Goal: Task Accomplishment & Management: Complete application form

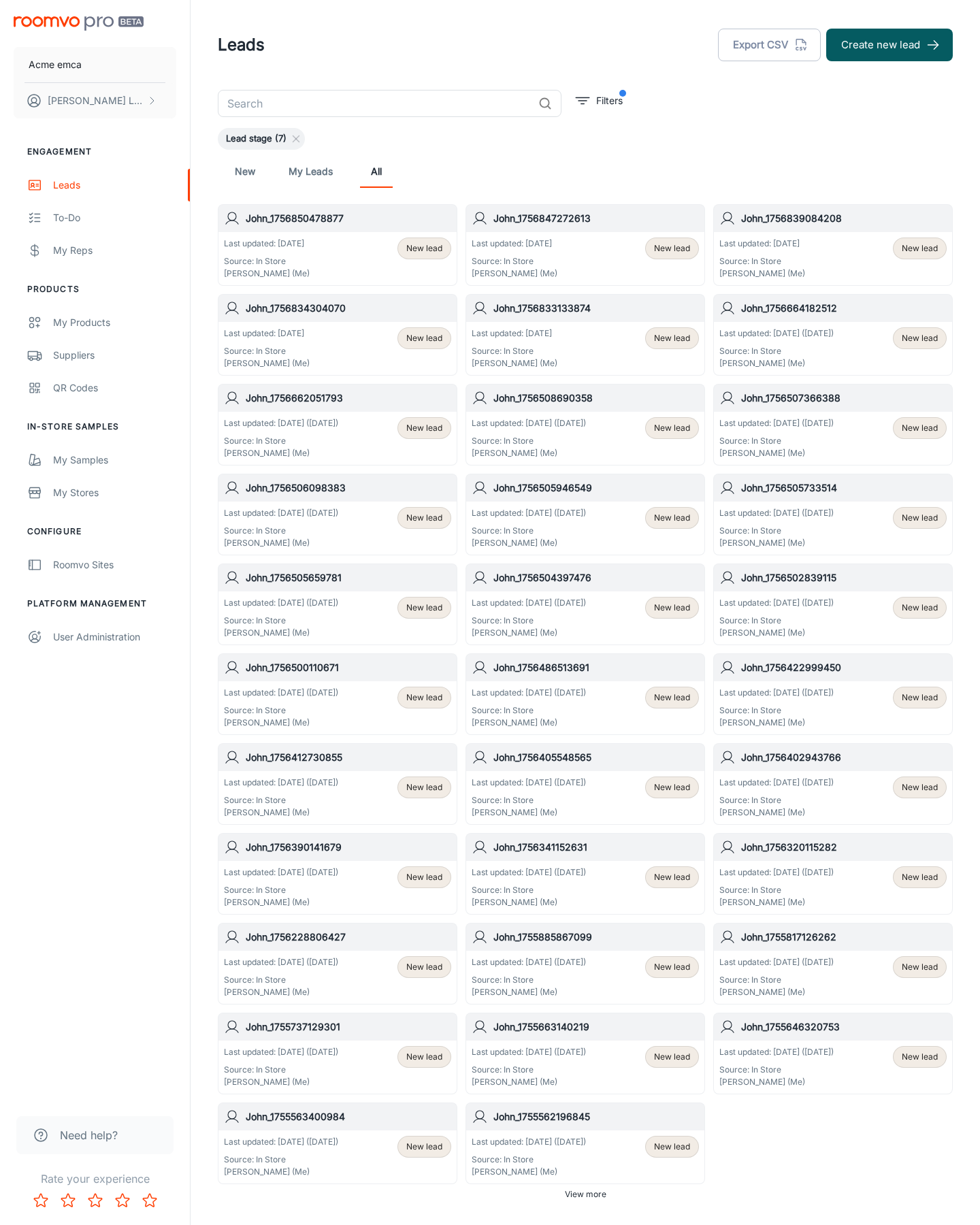
click at [890, 45] on button "Create new lead" at bounding box center [890, 45] width 127 height 33
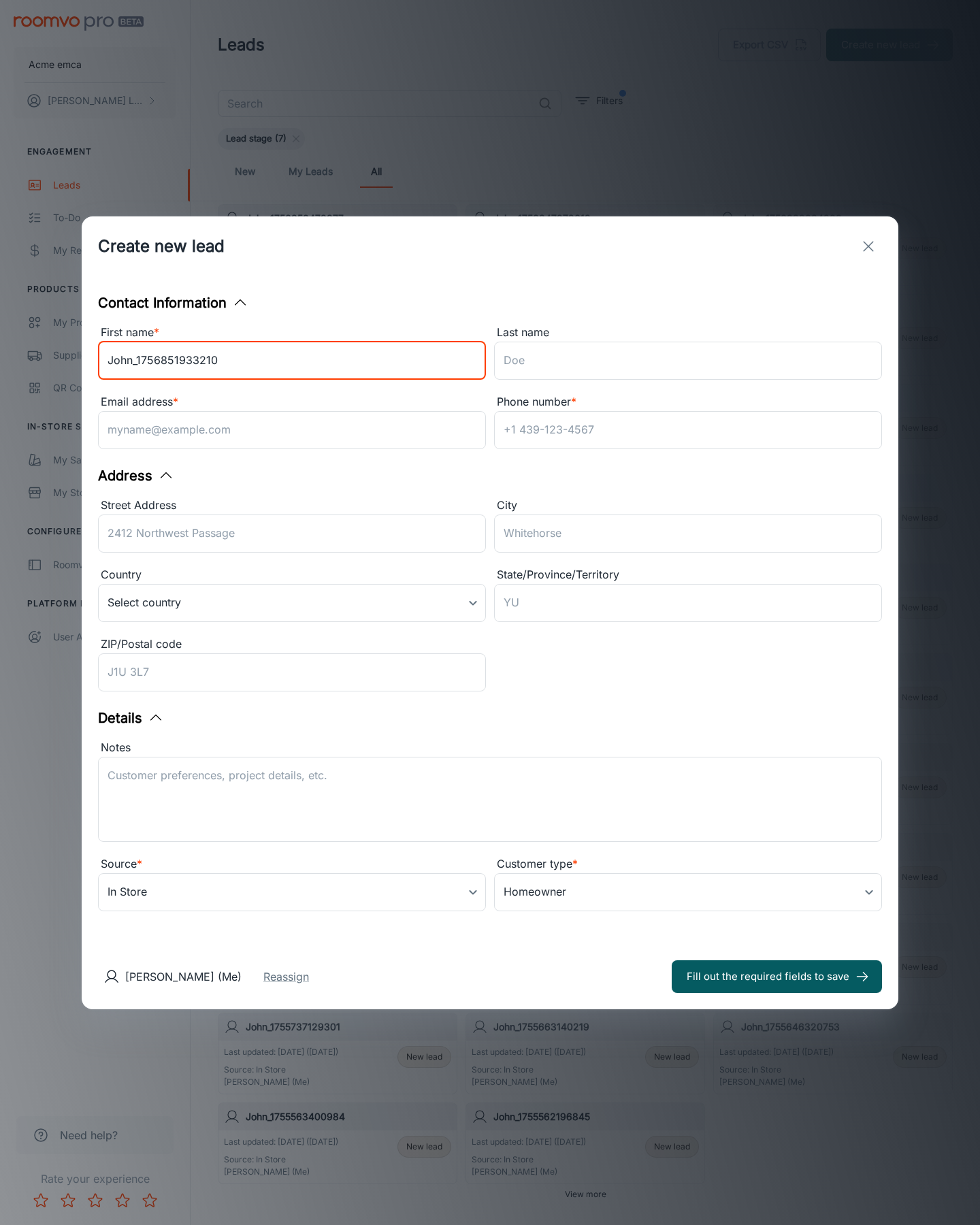
type input "John_1756851933210"
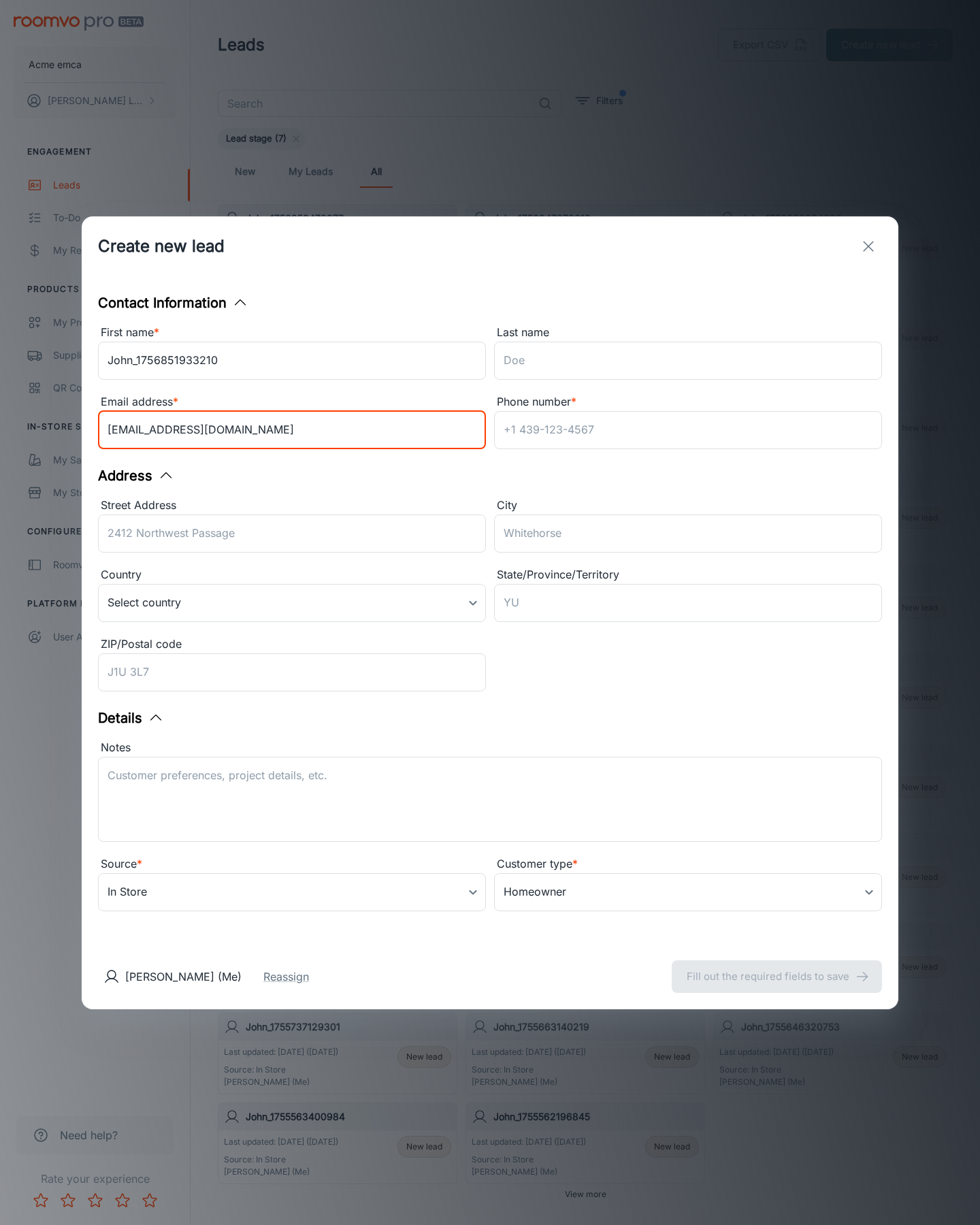
type input "[EMAIL_ADDRESS][DOMAIN_NAME]"
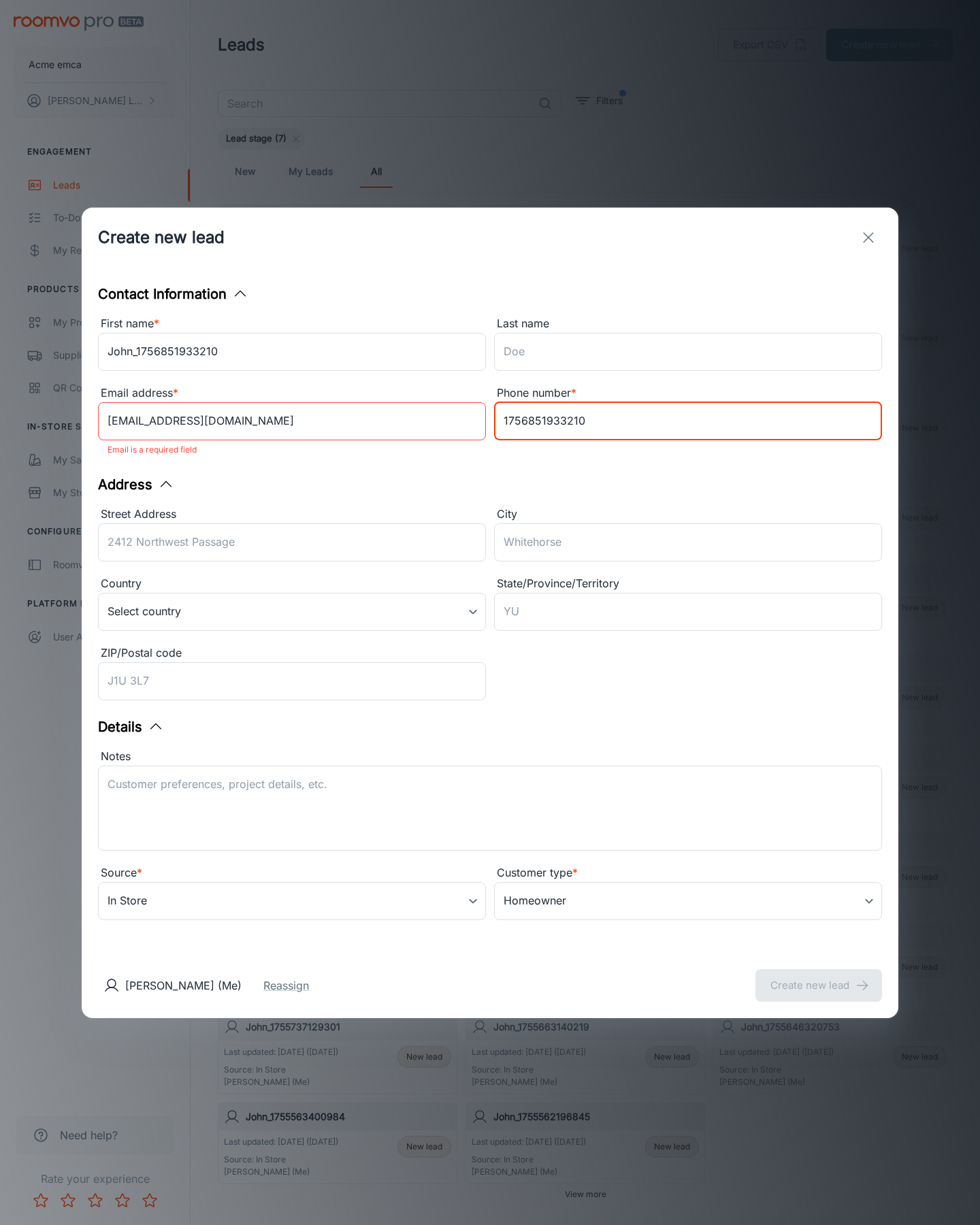
type input "1756851933210"
click at [819, 976] on button "Create new lead" at bounding box center [819, 985] width 127 height 33
